Goal: Check status: Check status

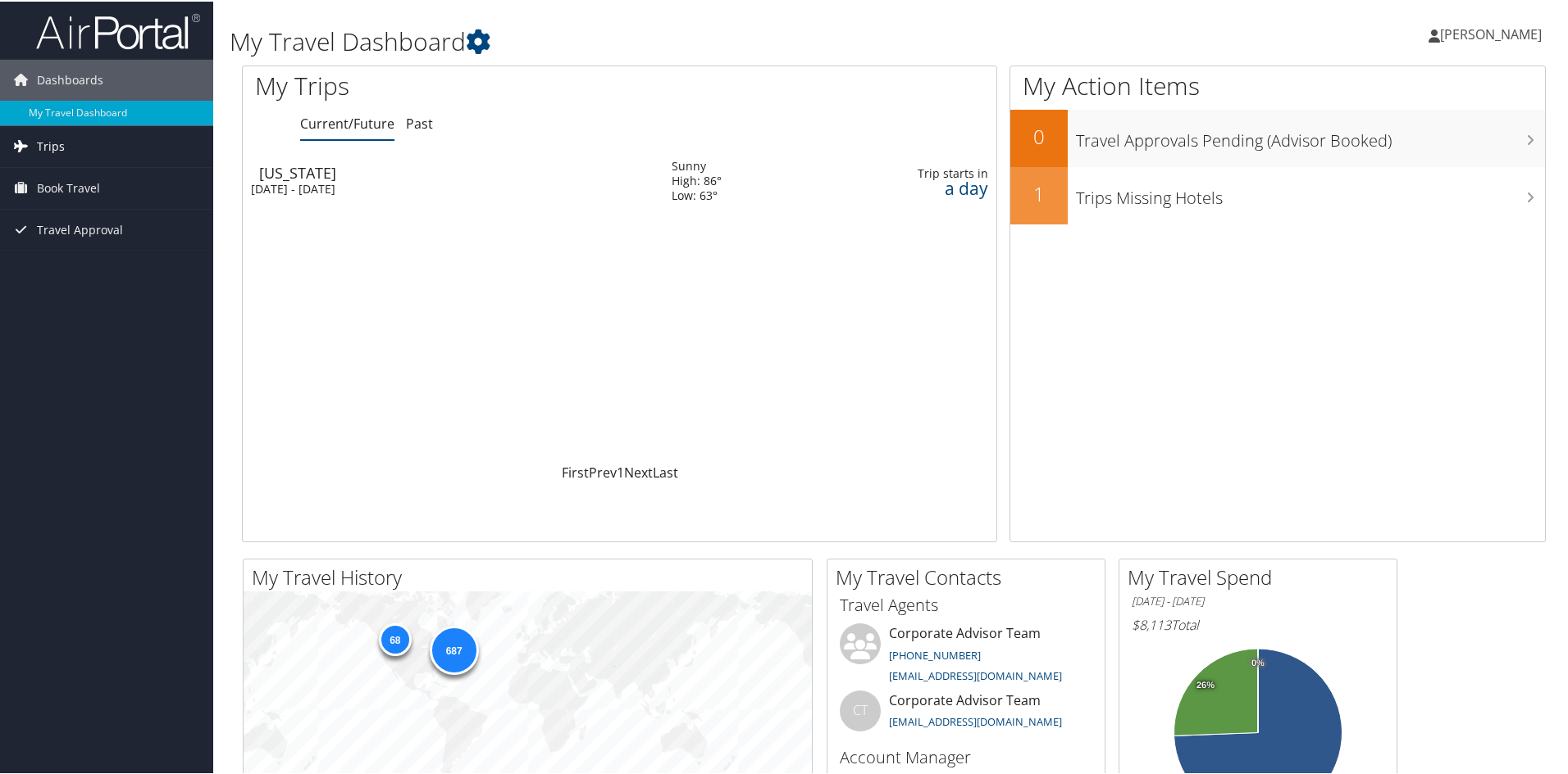
click at [56, 144] on span "Trips" at bounding box center [51, 145] width 28 height 41
click at [343, 173] on div "New York" at bounding box center [457, 171] width 396 height 15
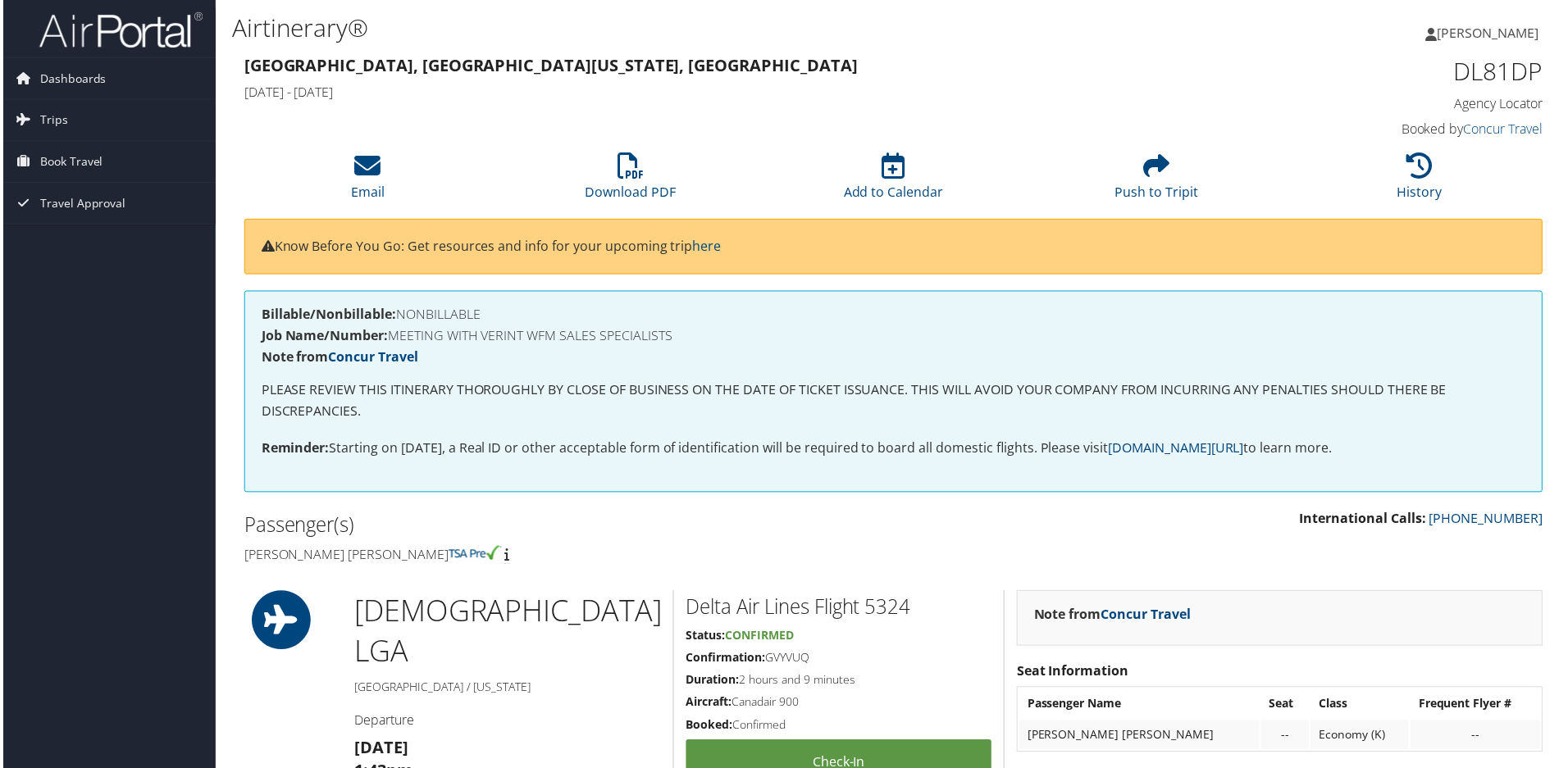
click at [647, 66] on h3 "[GEOGRAPHIC_DATA], [GEOGRAPHIC_DATA] [US_STATE], [GEOGRAPHIC_DATA]" at bounding box center [728, 65] width 971 height 23
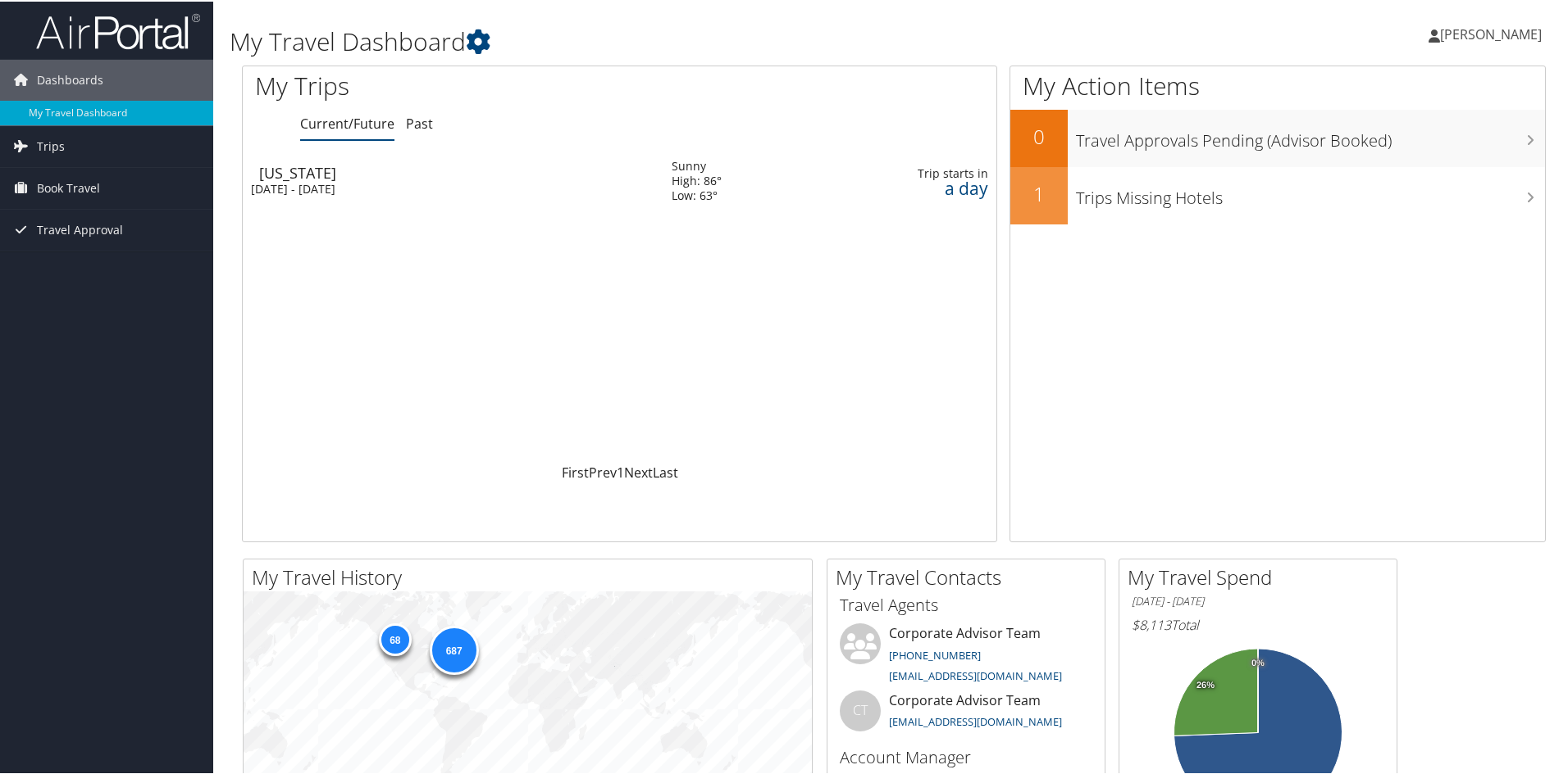
click at [329, 181] on div "Tue 7 Oct 2025 - Thu 9 Oct 2025" at bounding box center [448, 187] width 396 height 15
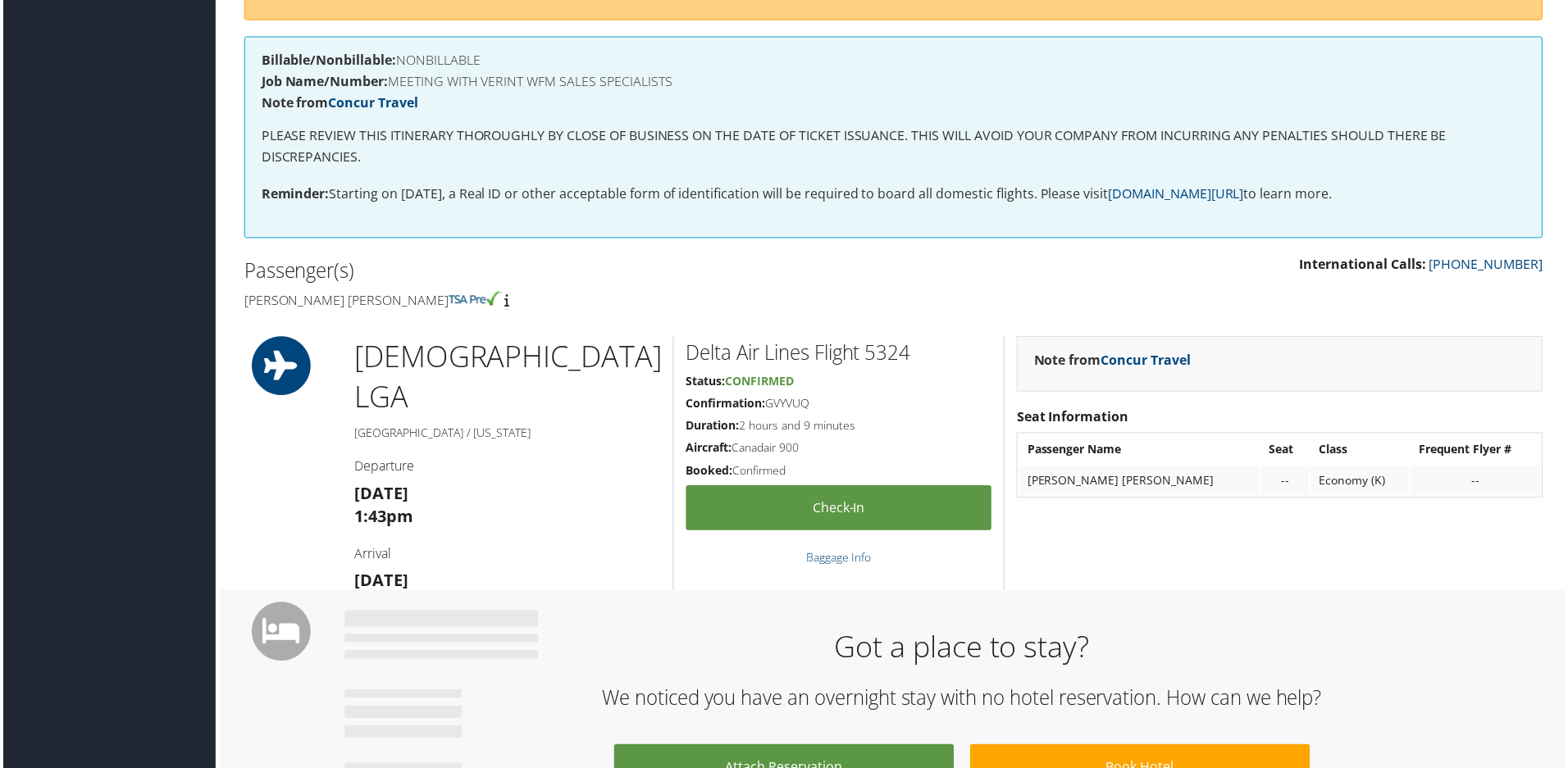
scroll to position [246, 0]
